Goal: Task Accomplishment & Management: Manage account settings

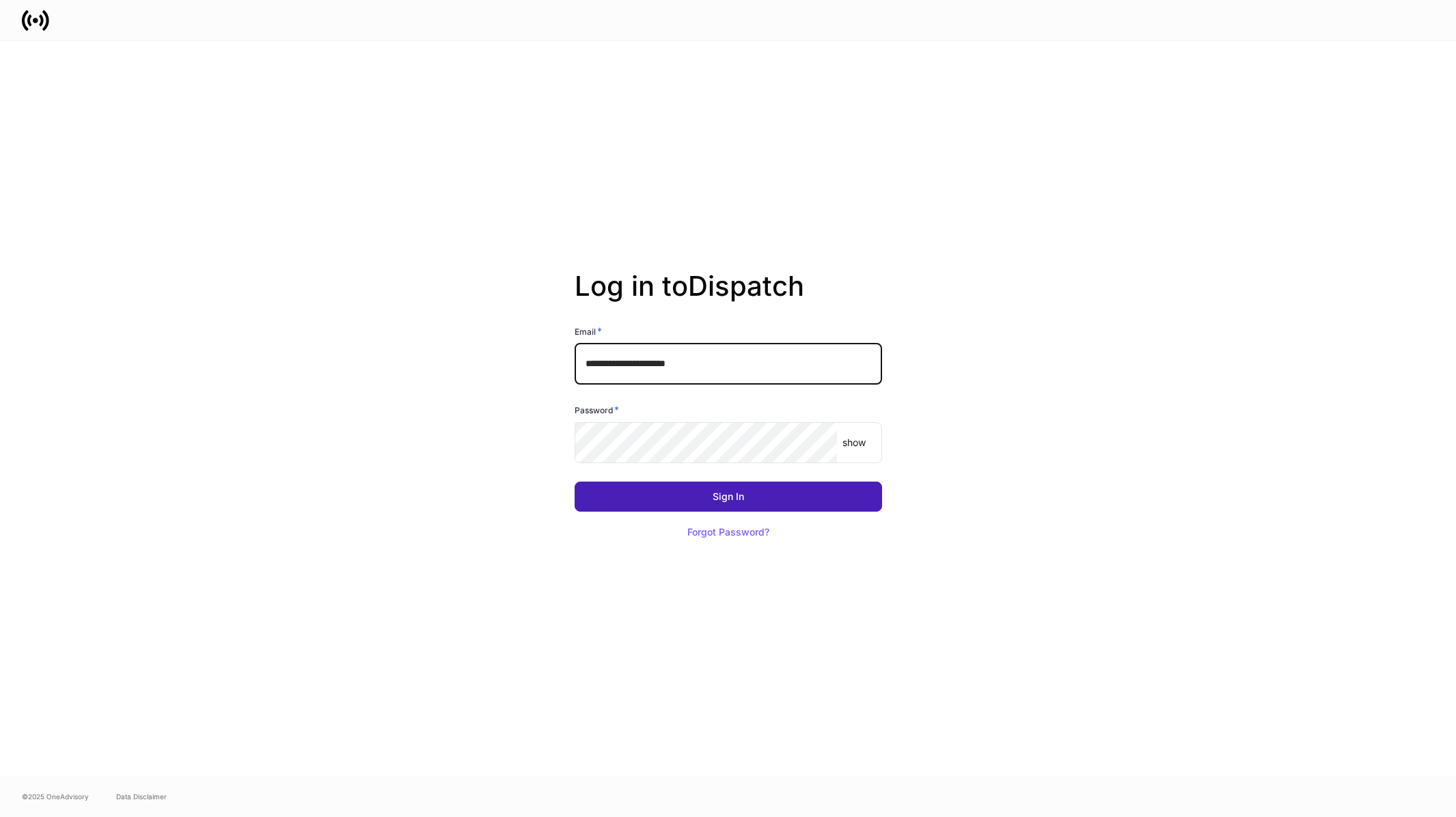
click at [725, 483] on button "Sign In" at bounding box center [729, 497] width 307 height 30
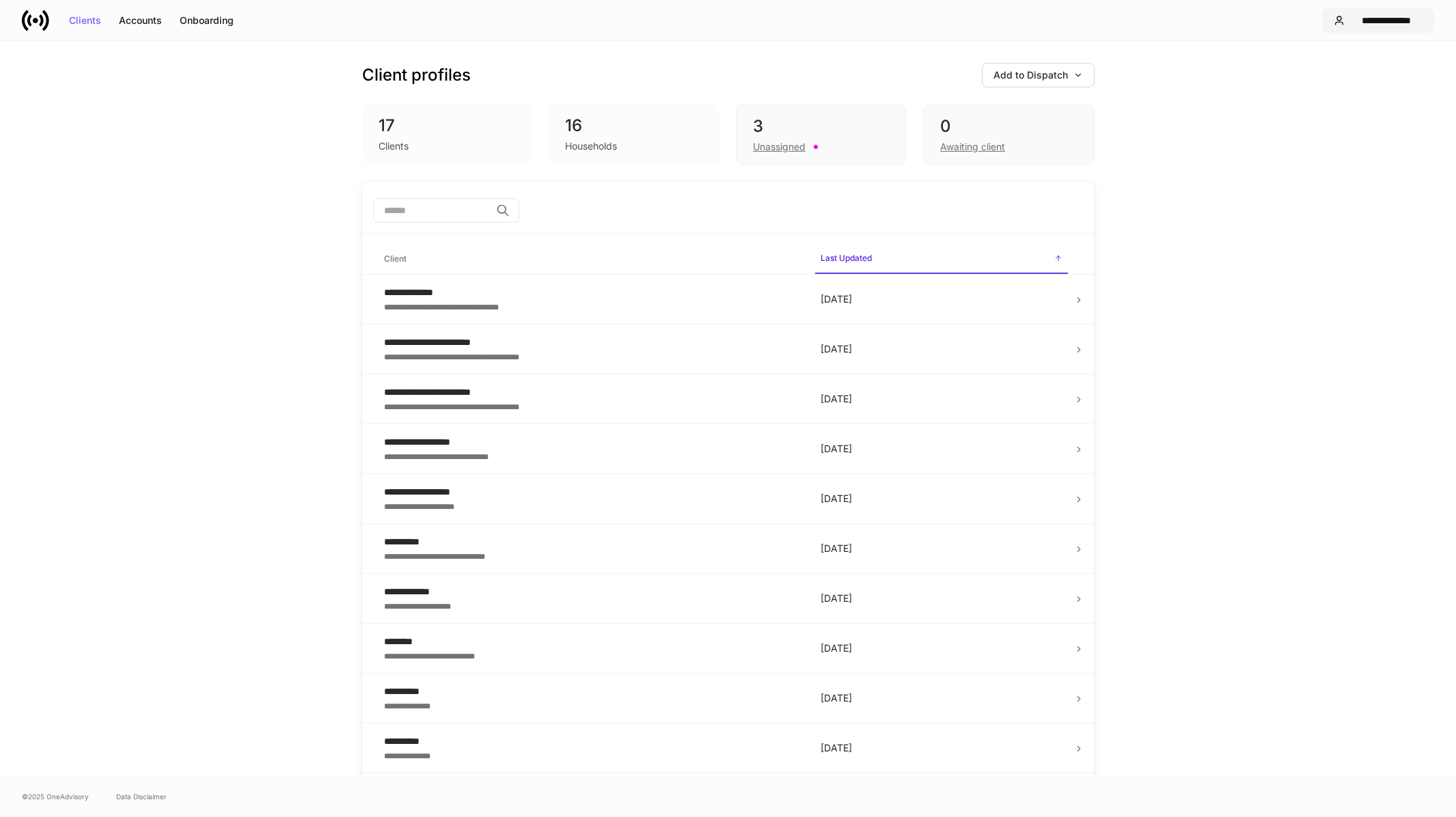
click at [1387, 21] on div "**********" at bounding box center [1387, 20] width 72 height 10
click at [130, 11] on div at bounding box center [728, 408] width 1456 height 817
click at [188, 26] on button "Onboarding" at bounding box center [206, 20] width 72 height 22
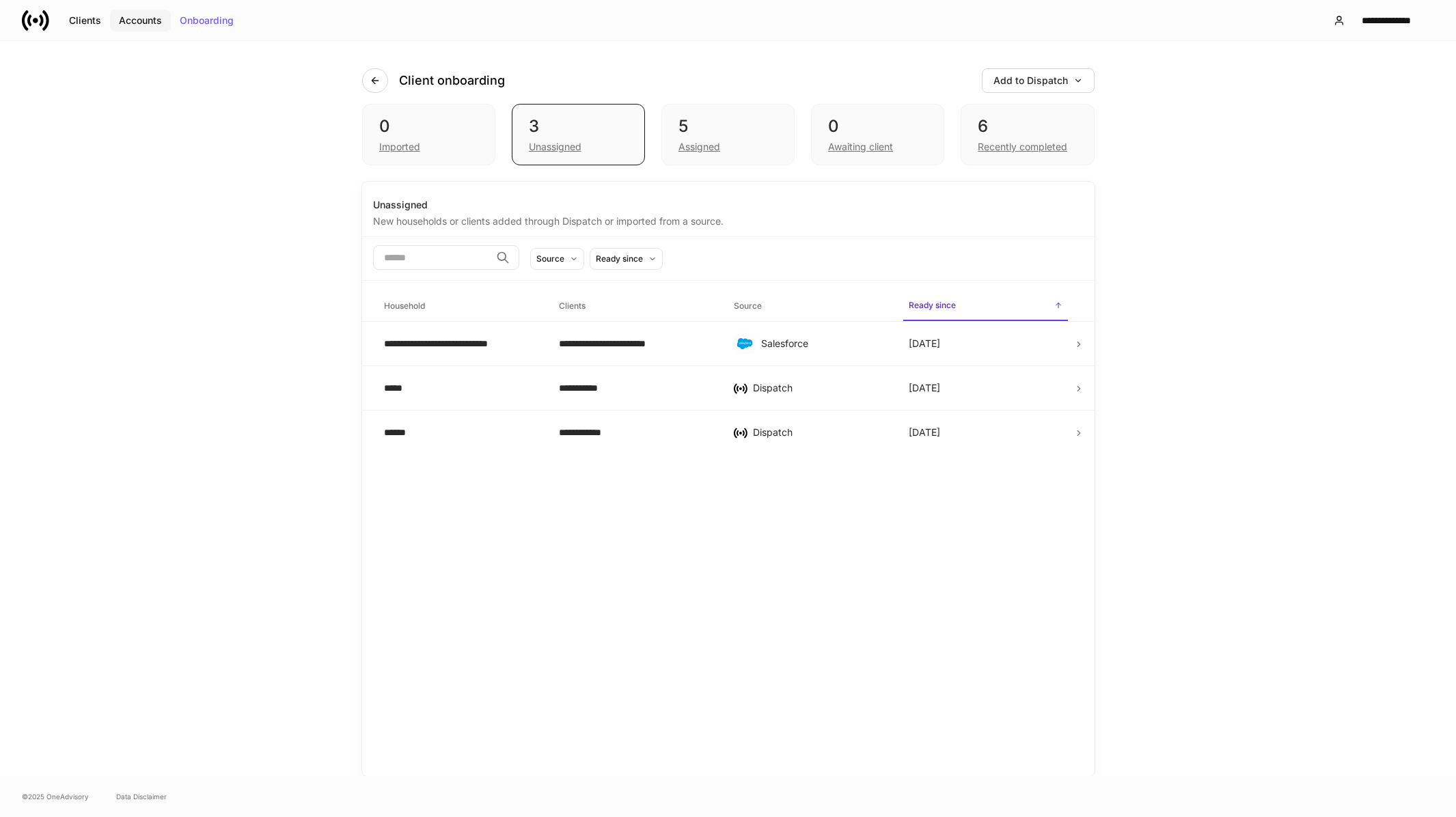
click at [134, 20] on div "Accounts" at bounding box center [140, 20] width 43 height 10
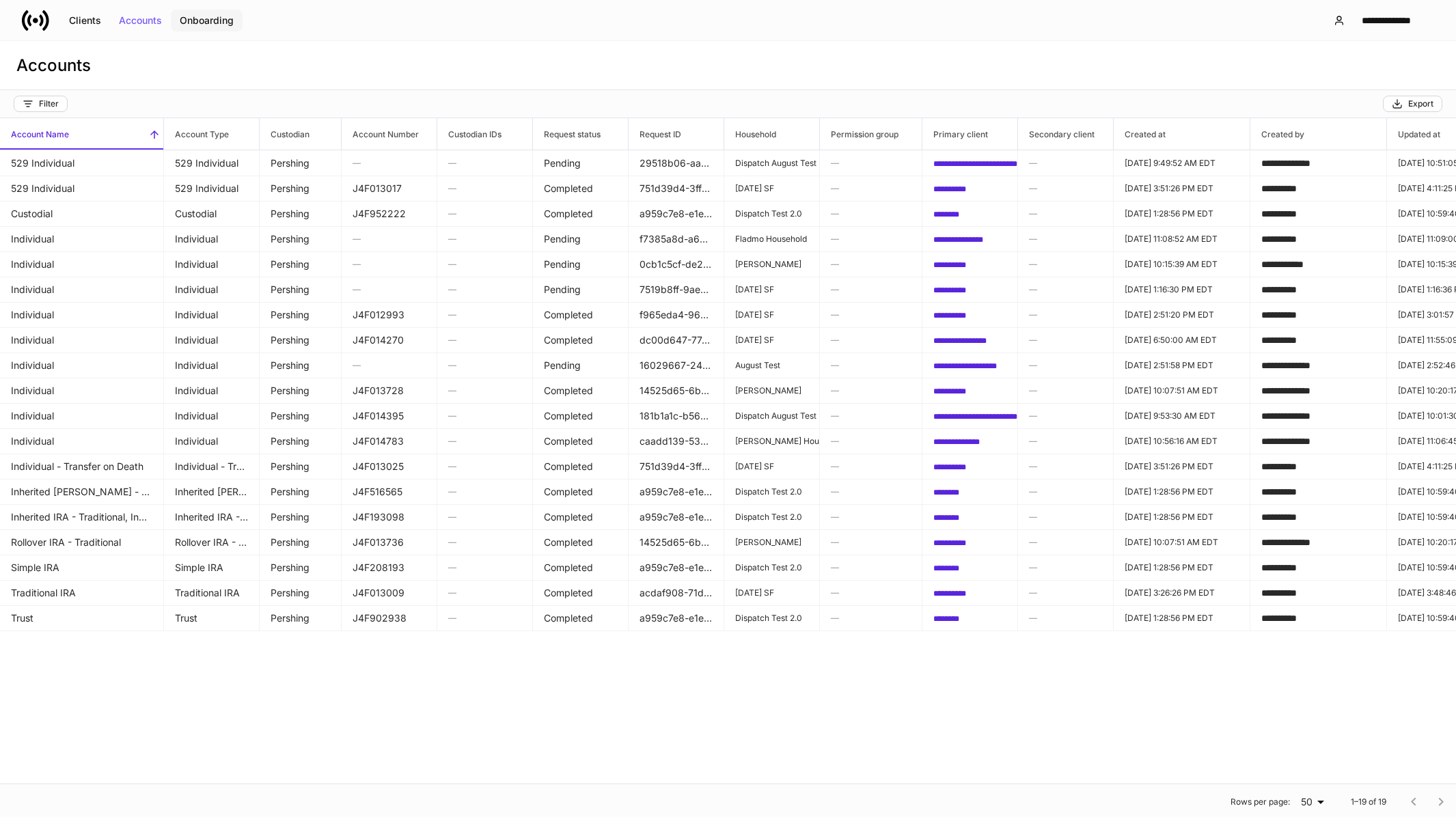
click at [178, 26] on button "Onboarding" at bounding box center [206, 20] width 72 height 22
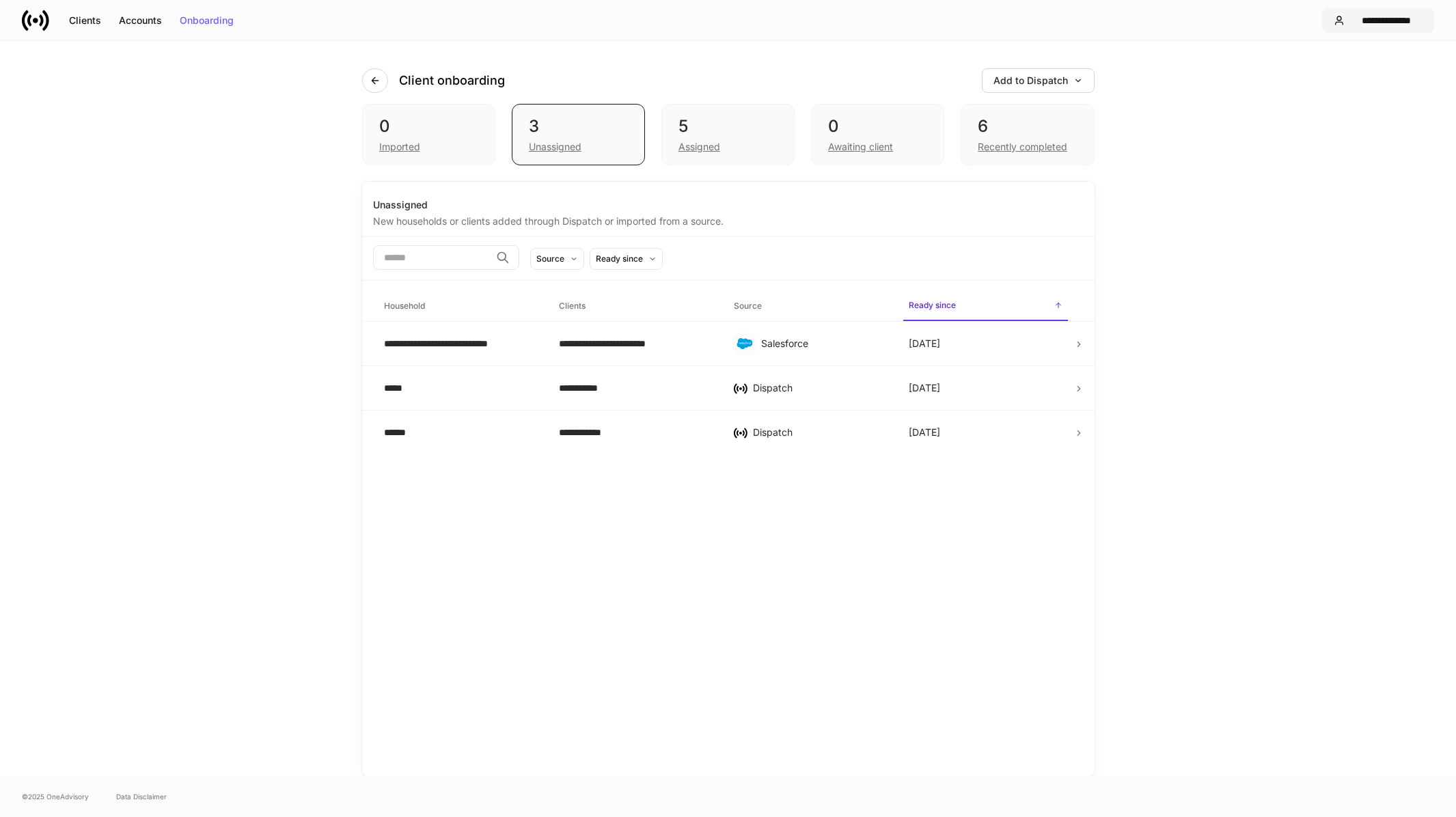
click at [1411, 18] on div "**********" at bounding box center [1387, 20] width 72 height 10
click at [1330, 80] on div "Settings" at bounding box center [1319, 84] width 37 height 14
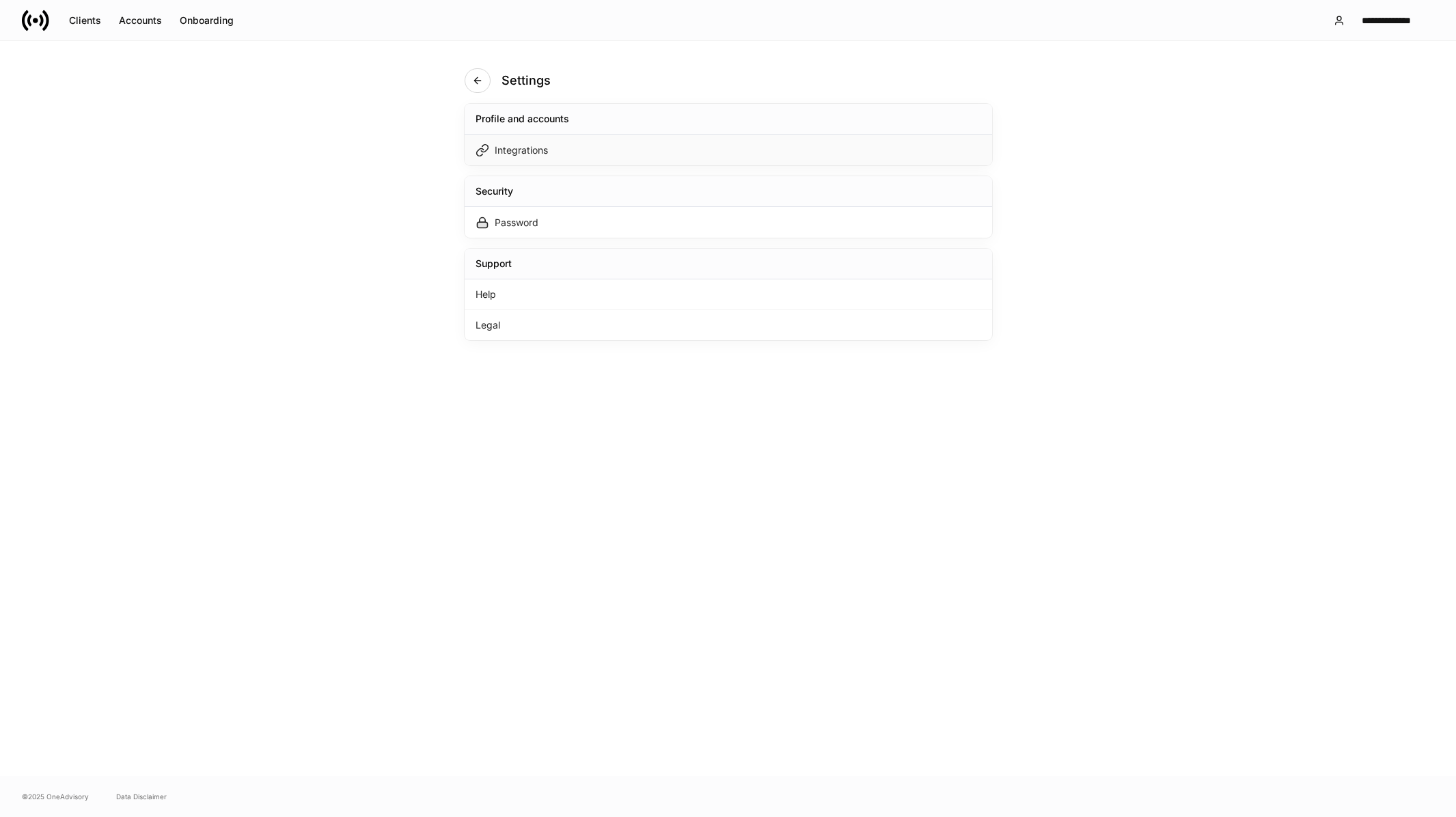
click at [524, 146] on div "Integrations" at bounding box center [521, 150] width 54 height 14
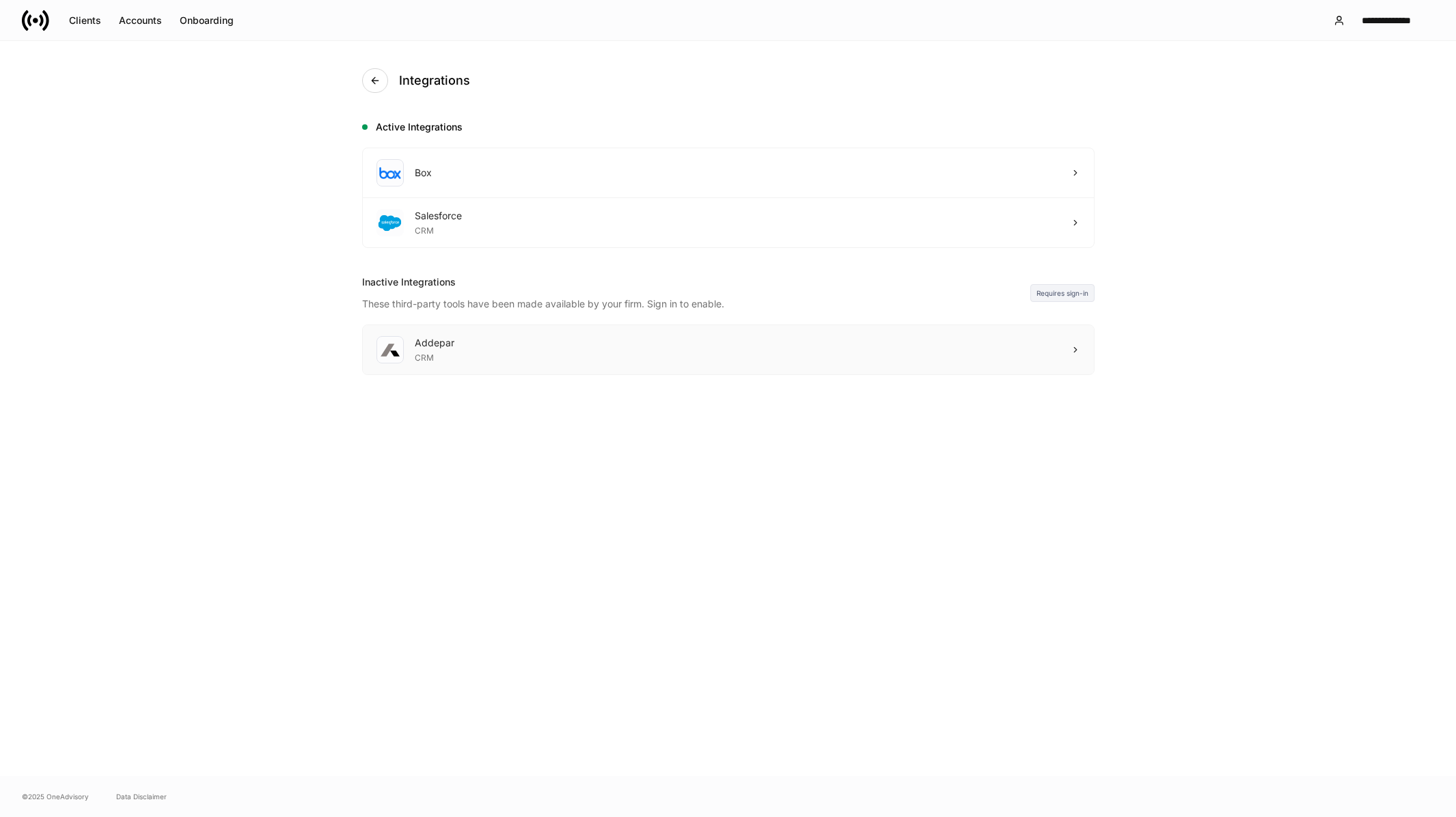
click at [1048, 359] on div "Addepar CRM" at bounding box center [728, 350] width 731 height 49
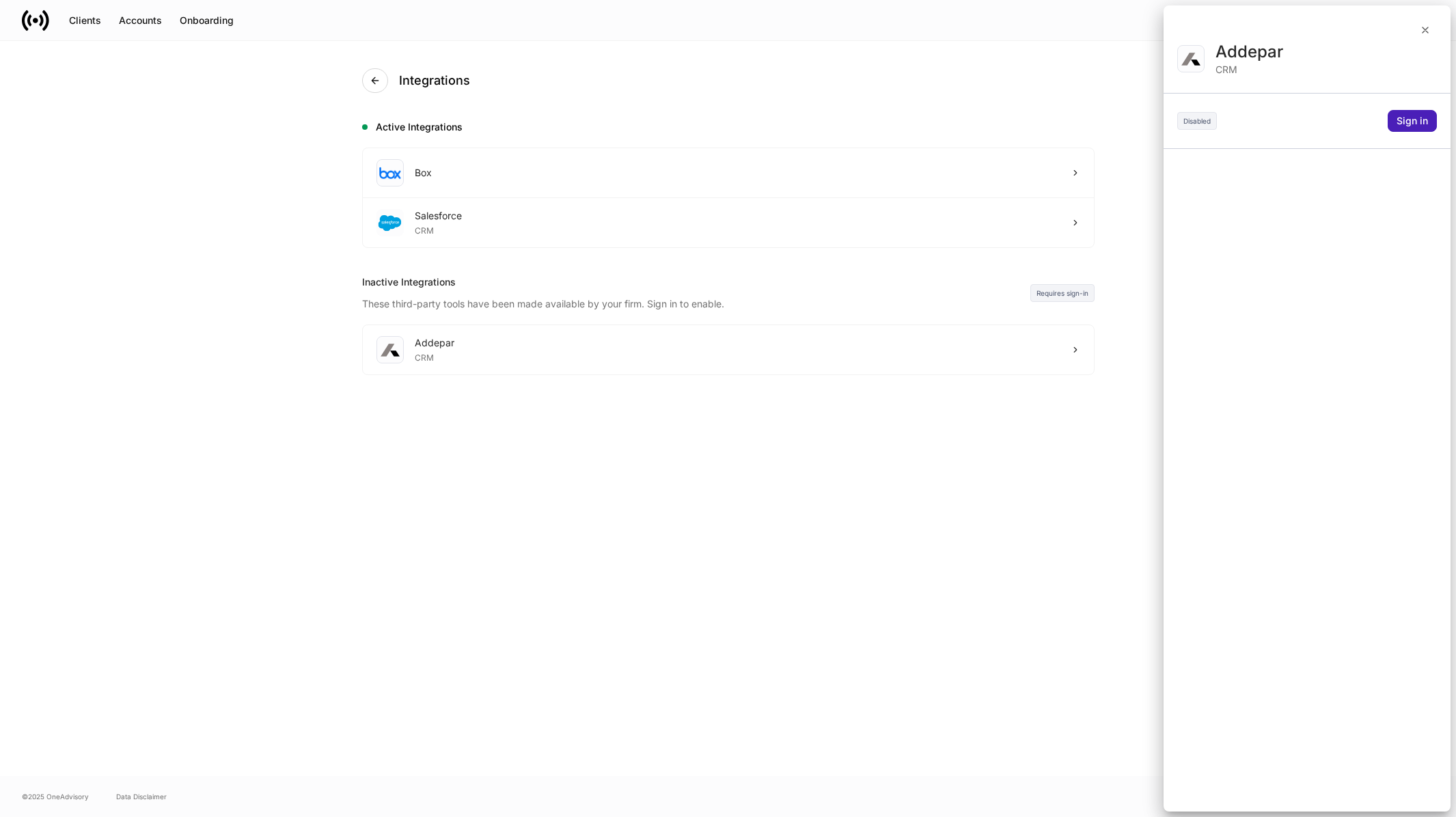
click at [1412, 127] on button "Sign in" at bounding box center [1412, 121] width 49 height 22
